Goal: Information Seeking & Learning: Learn about a topic

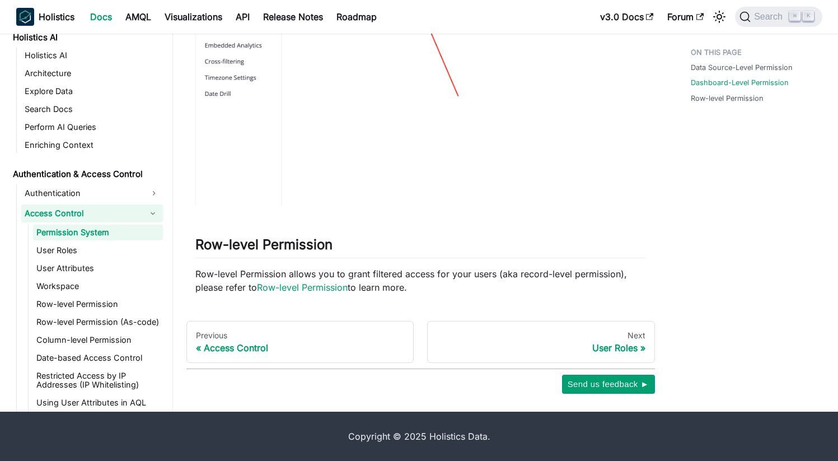
scroll to position [563, 0]
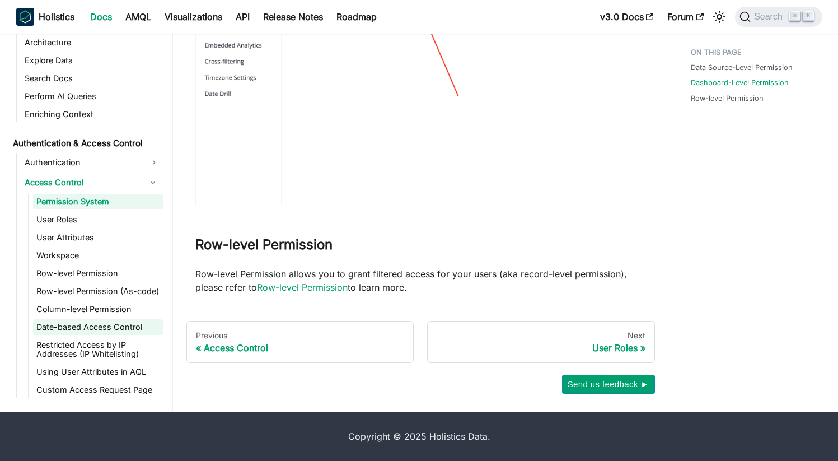
click at [126, 325] on link "Date-based Access Control" at bounding box center [98, 327] width 130 height 16
click at [126, 281] on link "Row-level Permission" at bounding box center [98, 273] width 130 height 16
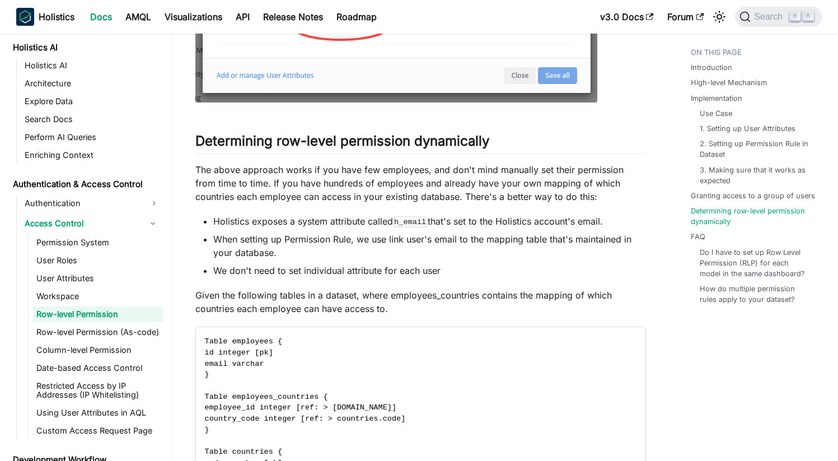
scroll to position [4032, 0]
click at [93, 345] on link "Column-level Permission" at bounding box center [98, 350] width 130 height 16
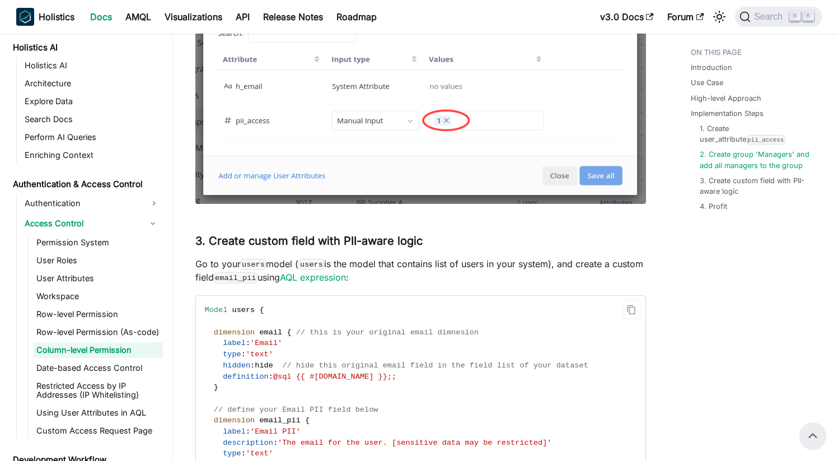
scroll to position [1509, 0]
